Goal: Information Seeking & Learning: Learn about a topic

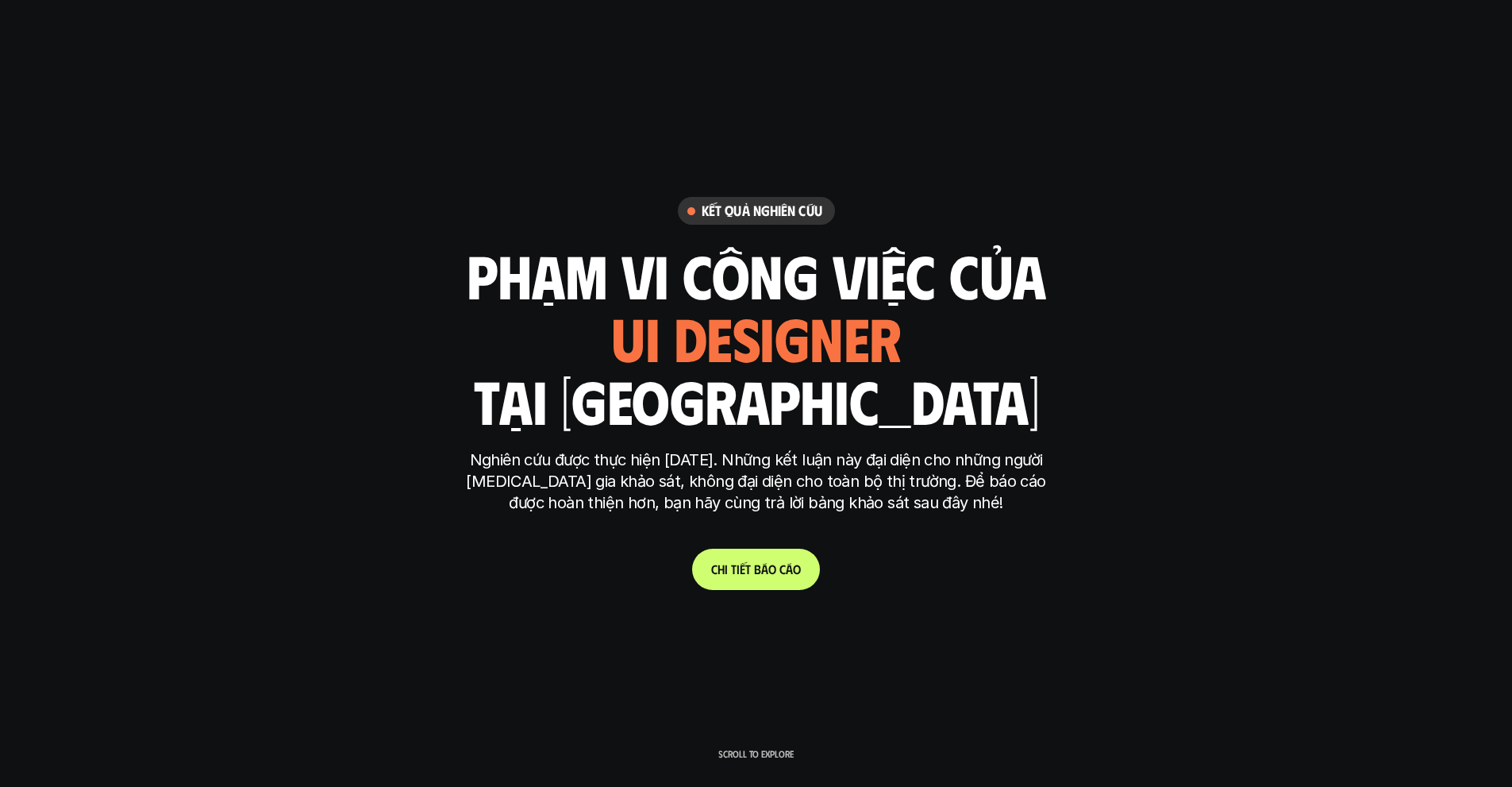
scroll to position [4375, 0]
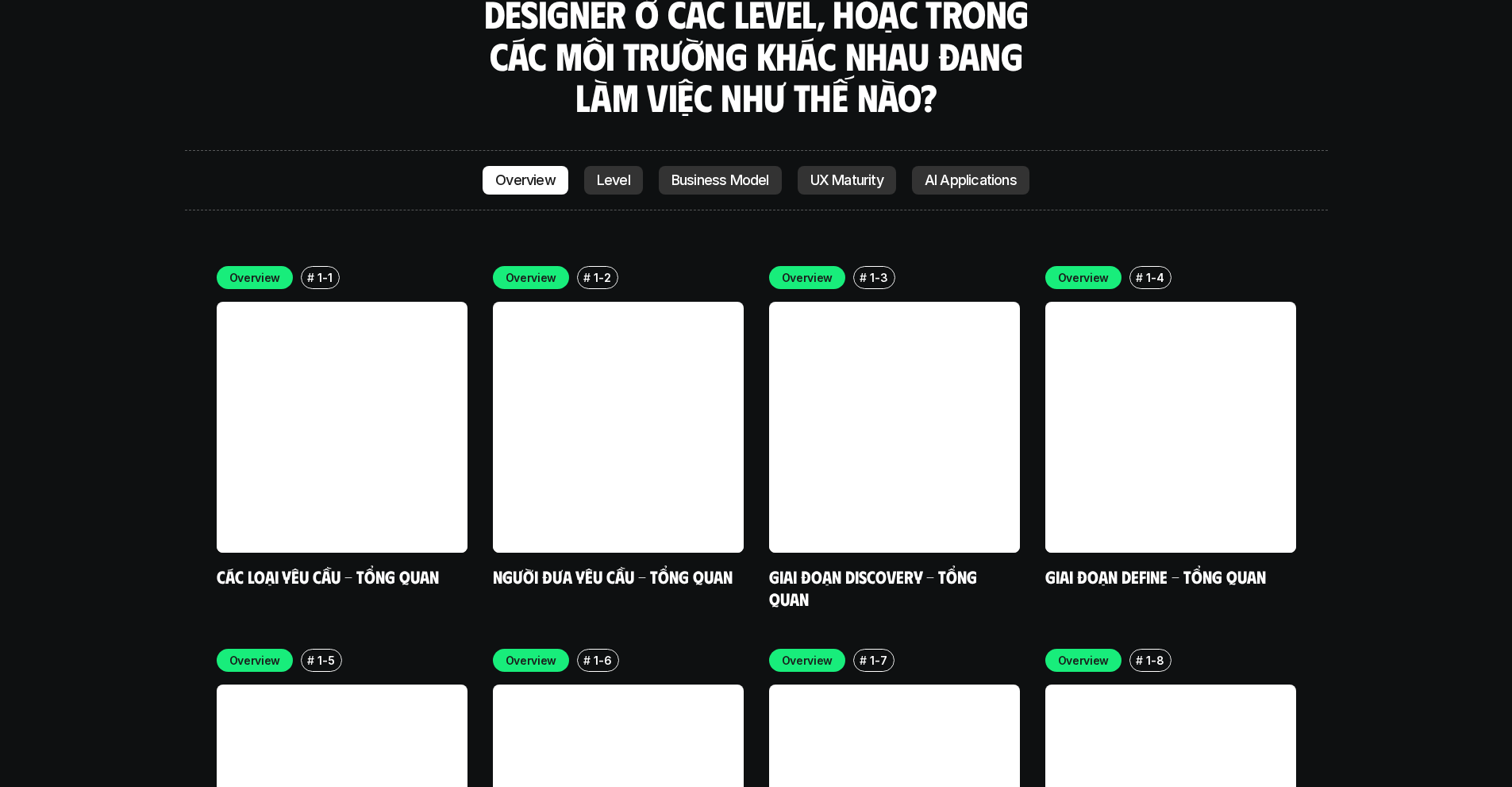
scroll to position [4605, 0]
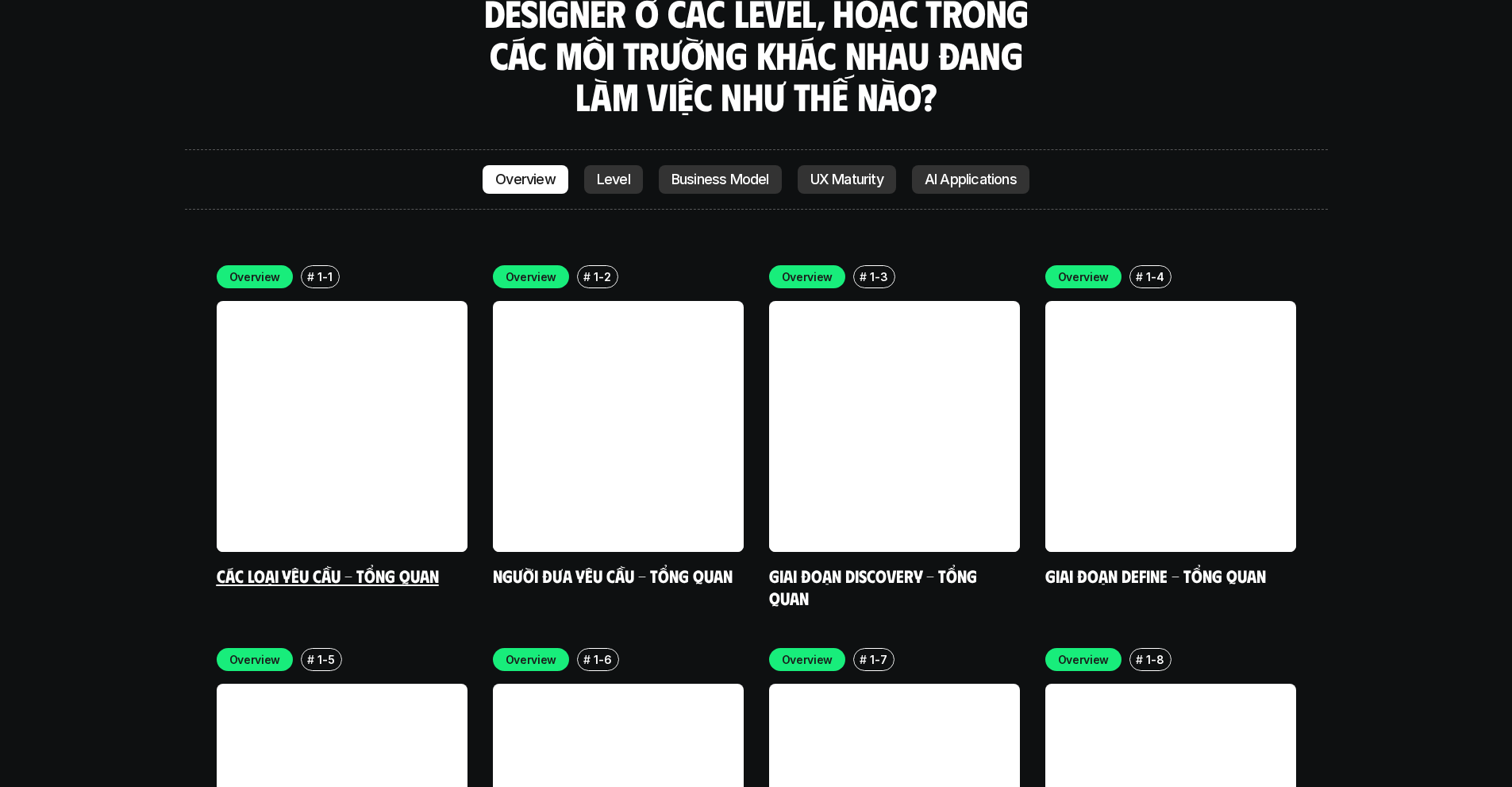
click at [380, 456] on link at bounding box center [342, 426] width 251 height 251
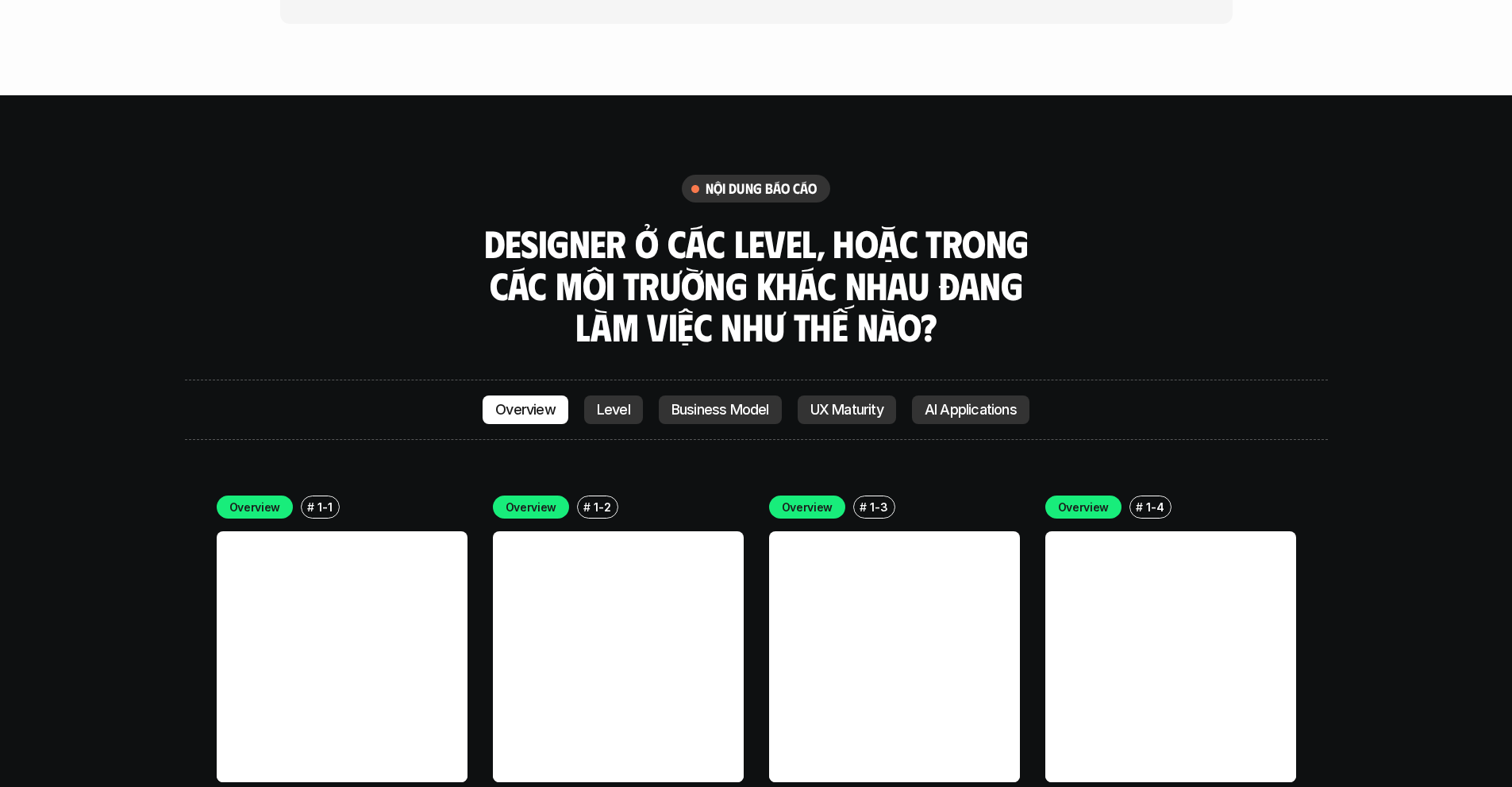
scroll to position [4574, 0]
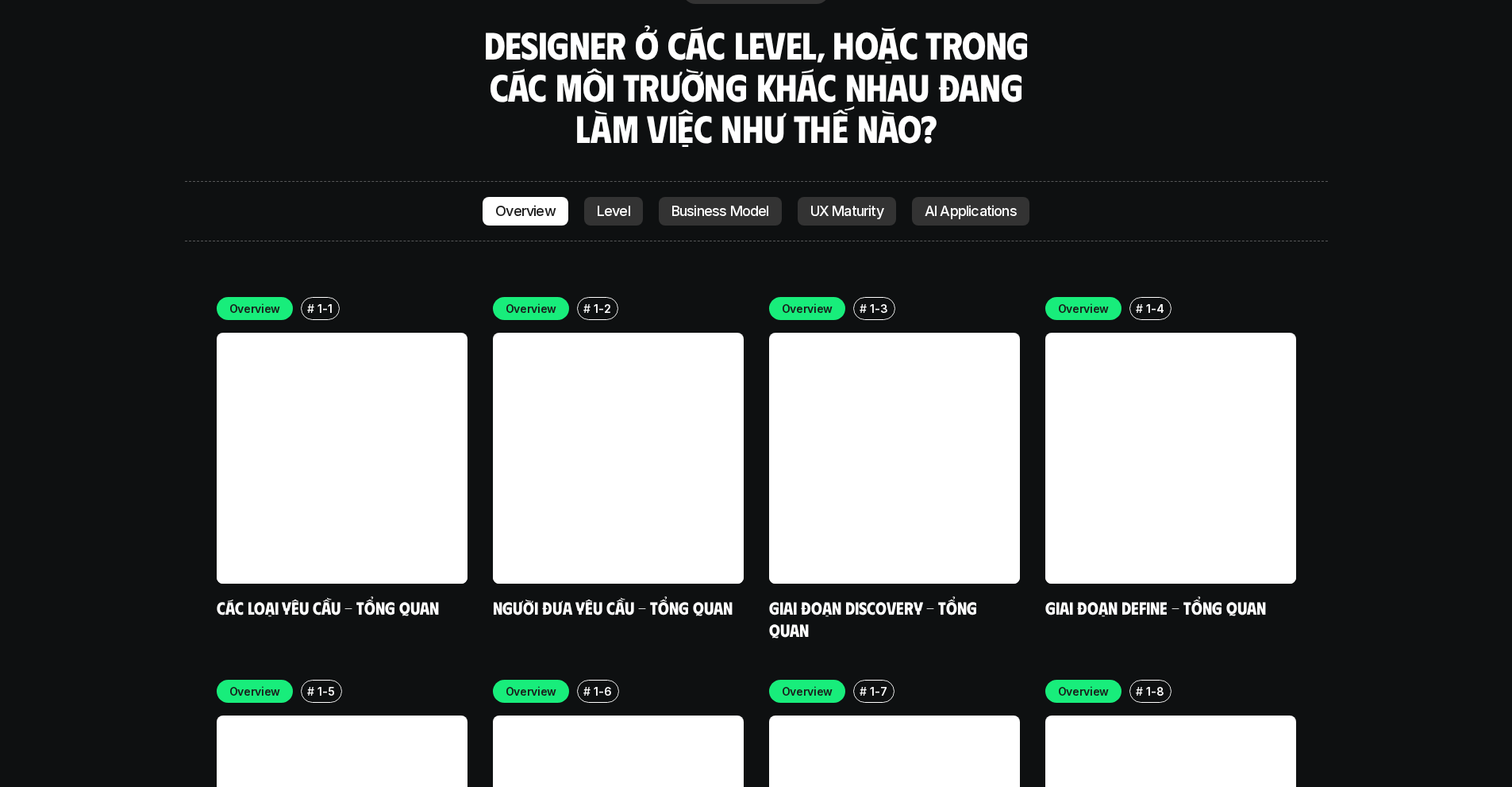
click at [610, 203] on p "Level" at bounding box center [613, 211] width 33 height 16
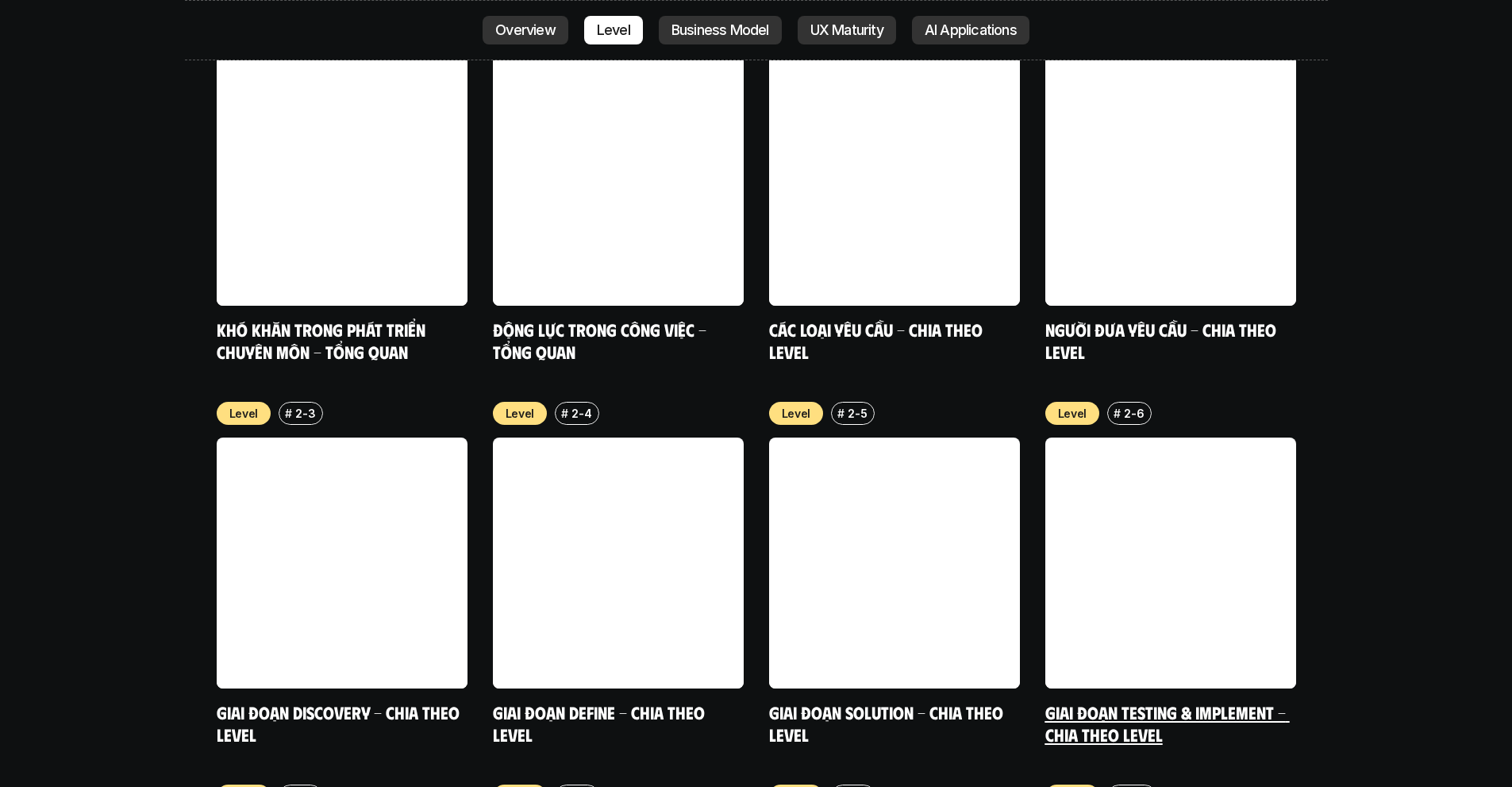
scroll to position [5616, 0]
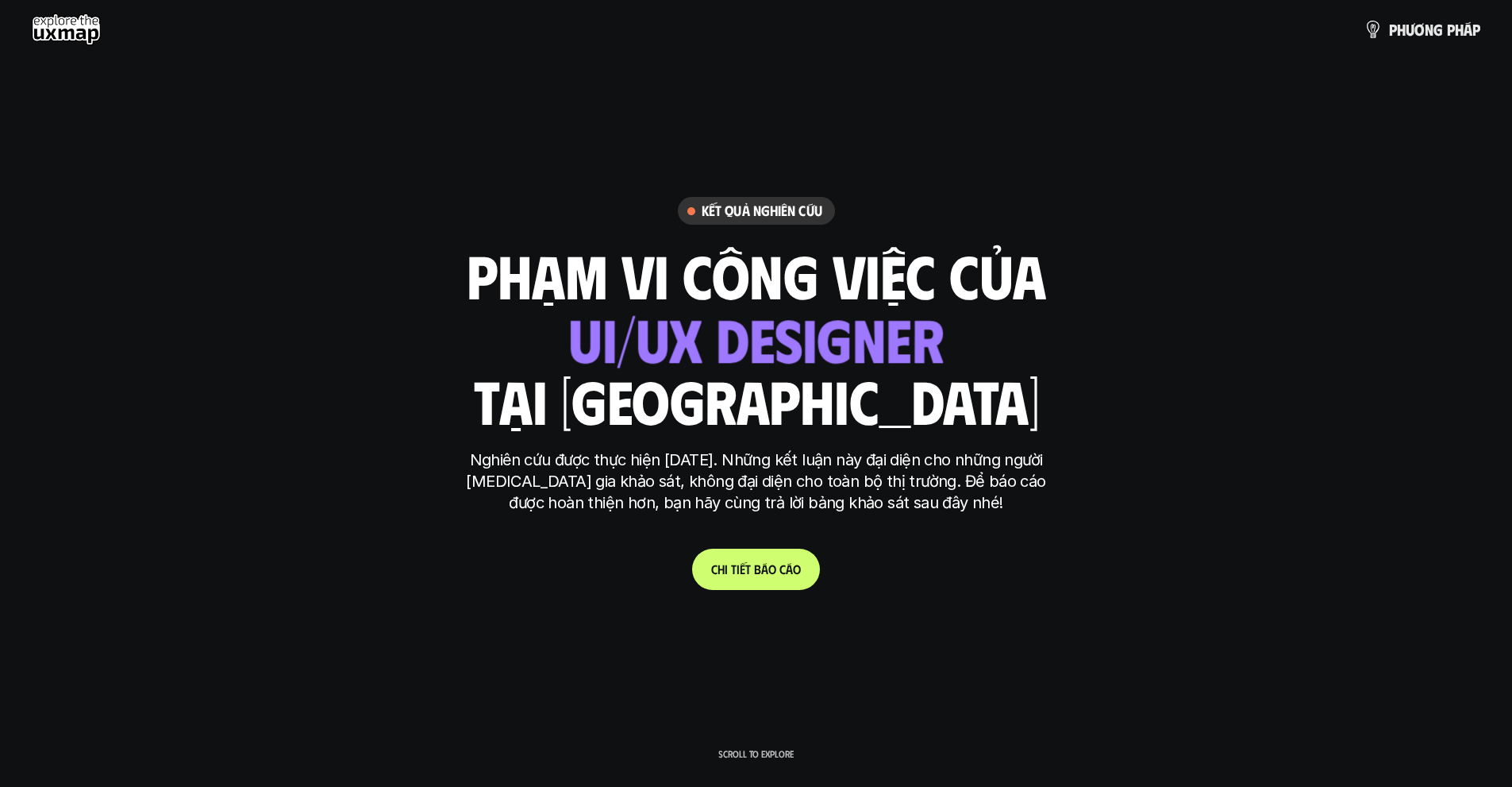
scroll to position [1, 0]
